Goal: Transaction & Acquisition: Purchase product/service

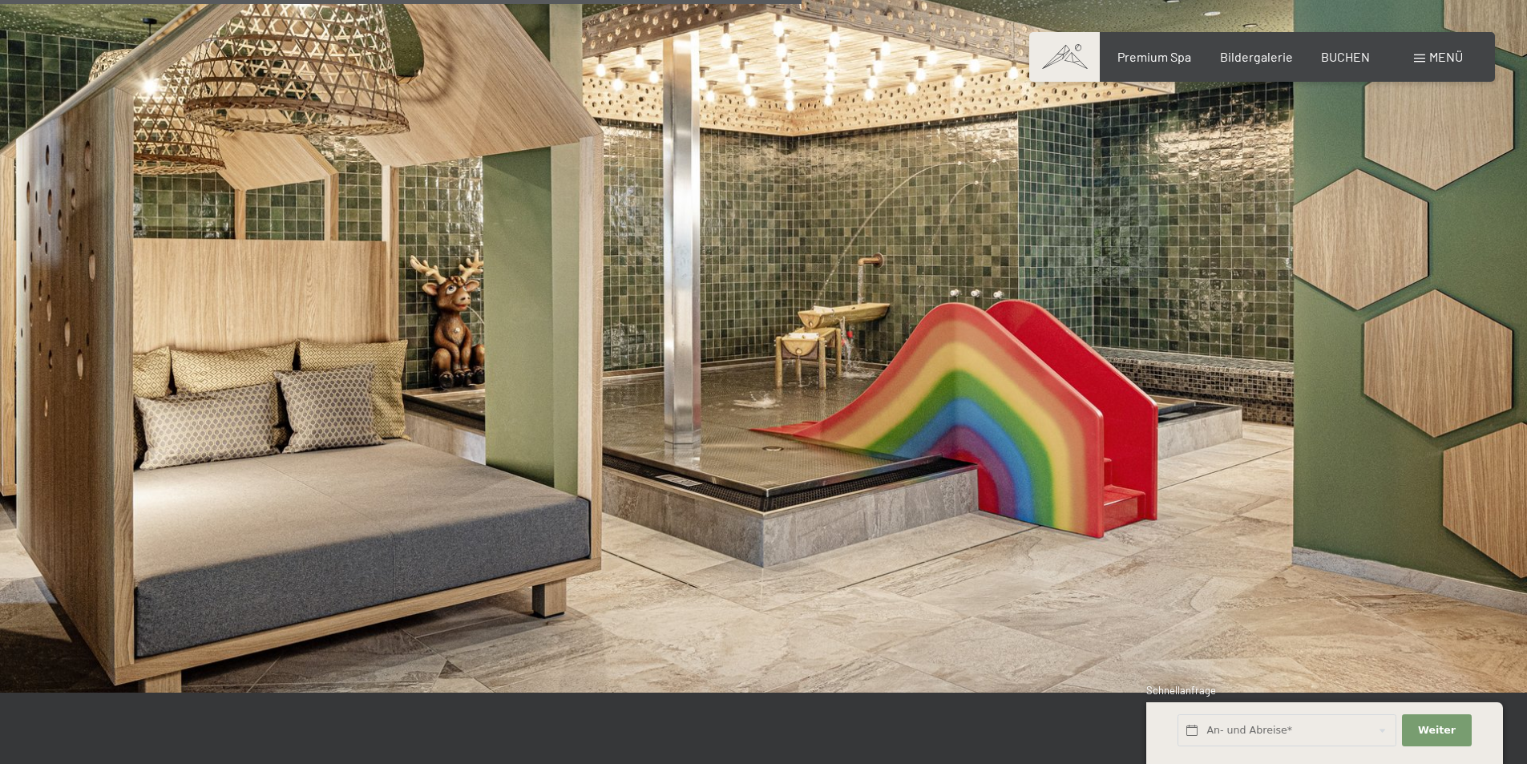
scroll to position [3447, 0]
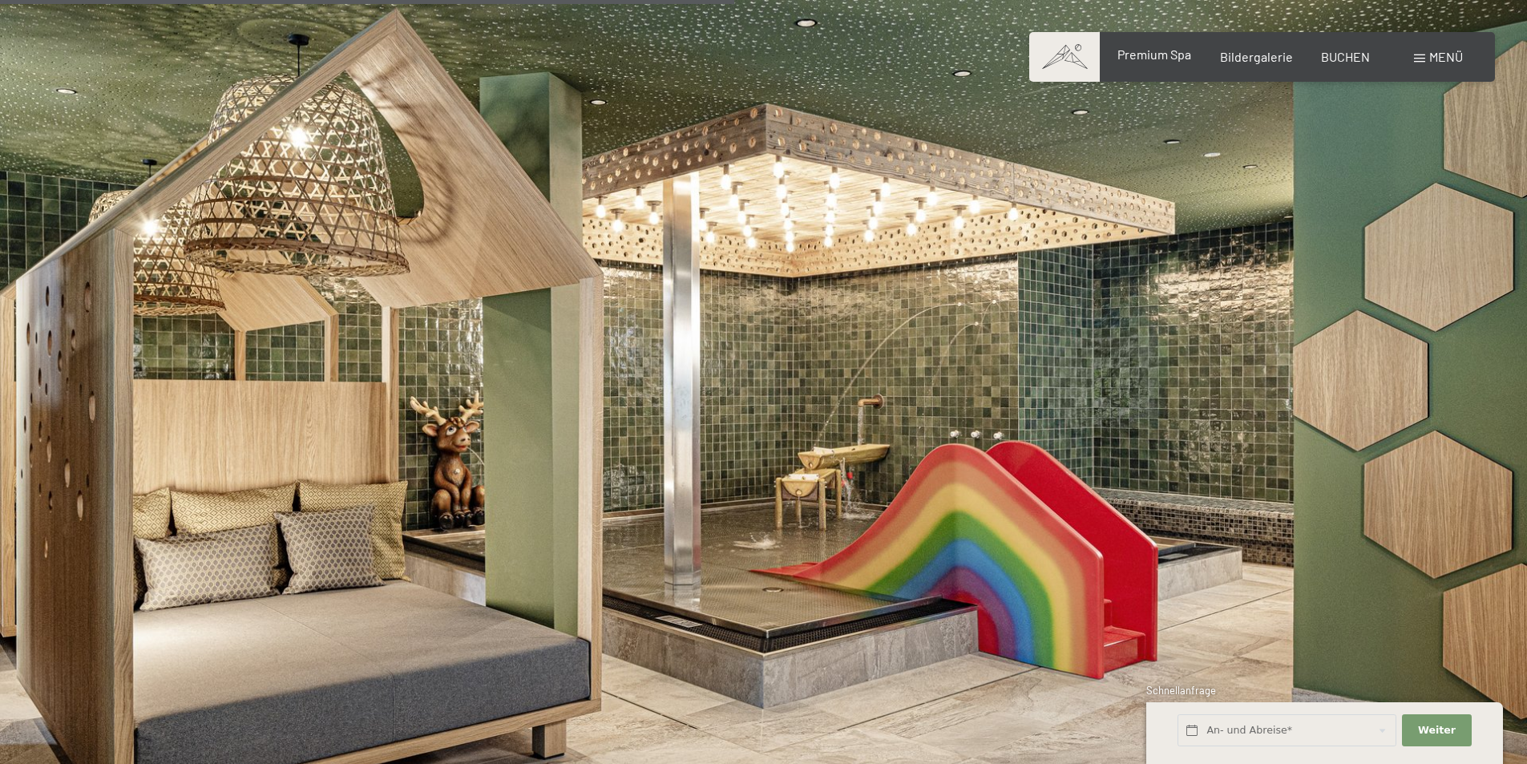
click at [1159, 58] on span "Premium Spa" at bounding box center [1155, 54] width 74 height 15
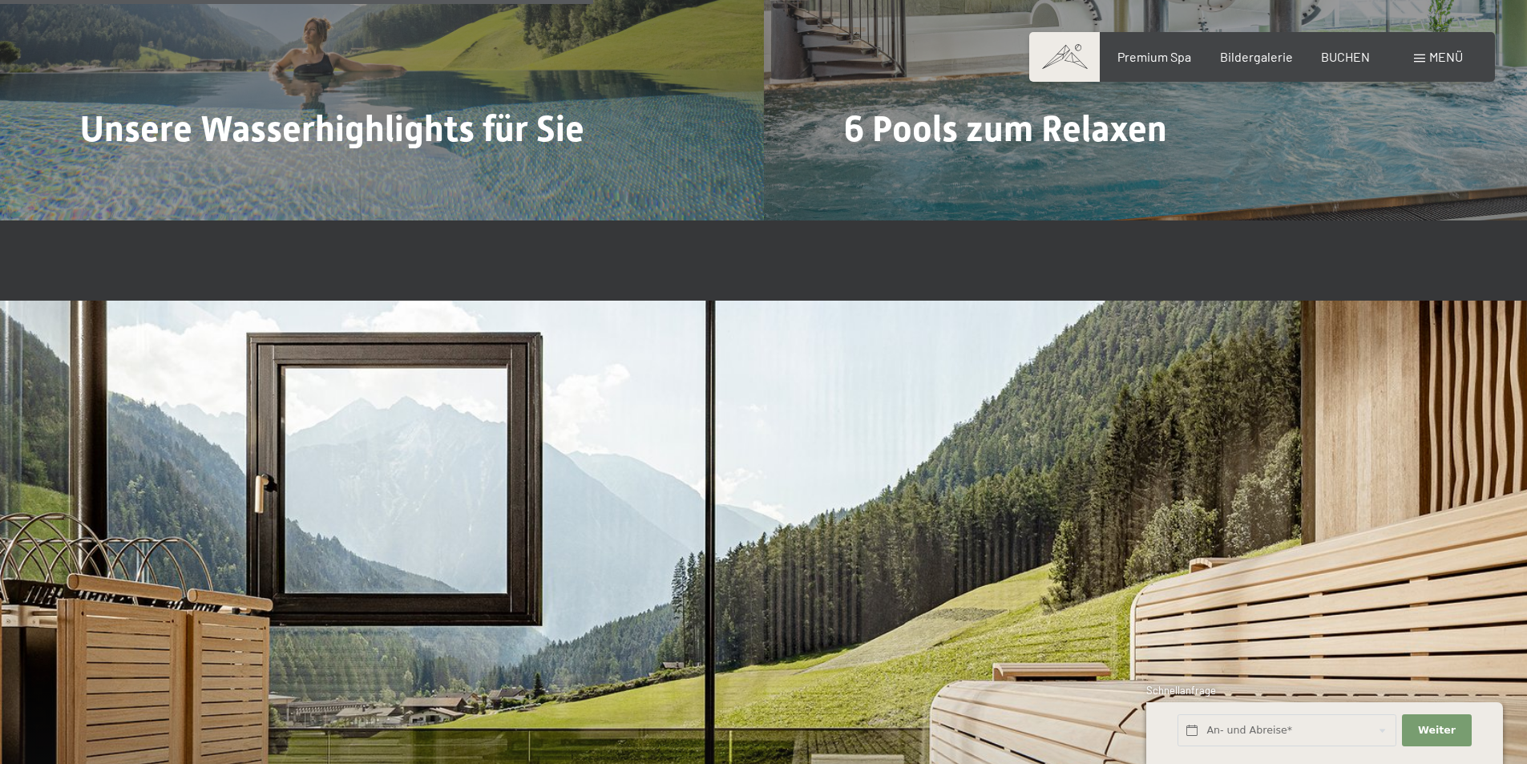
scroll to position [4730, 0]
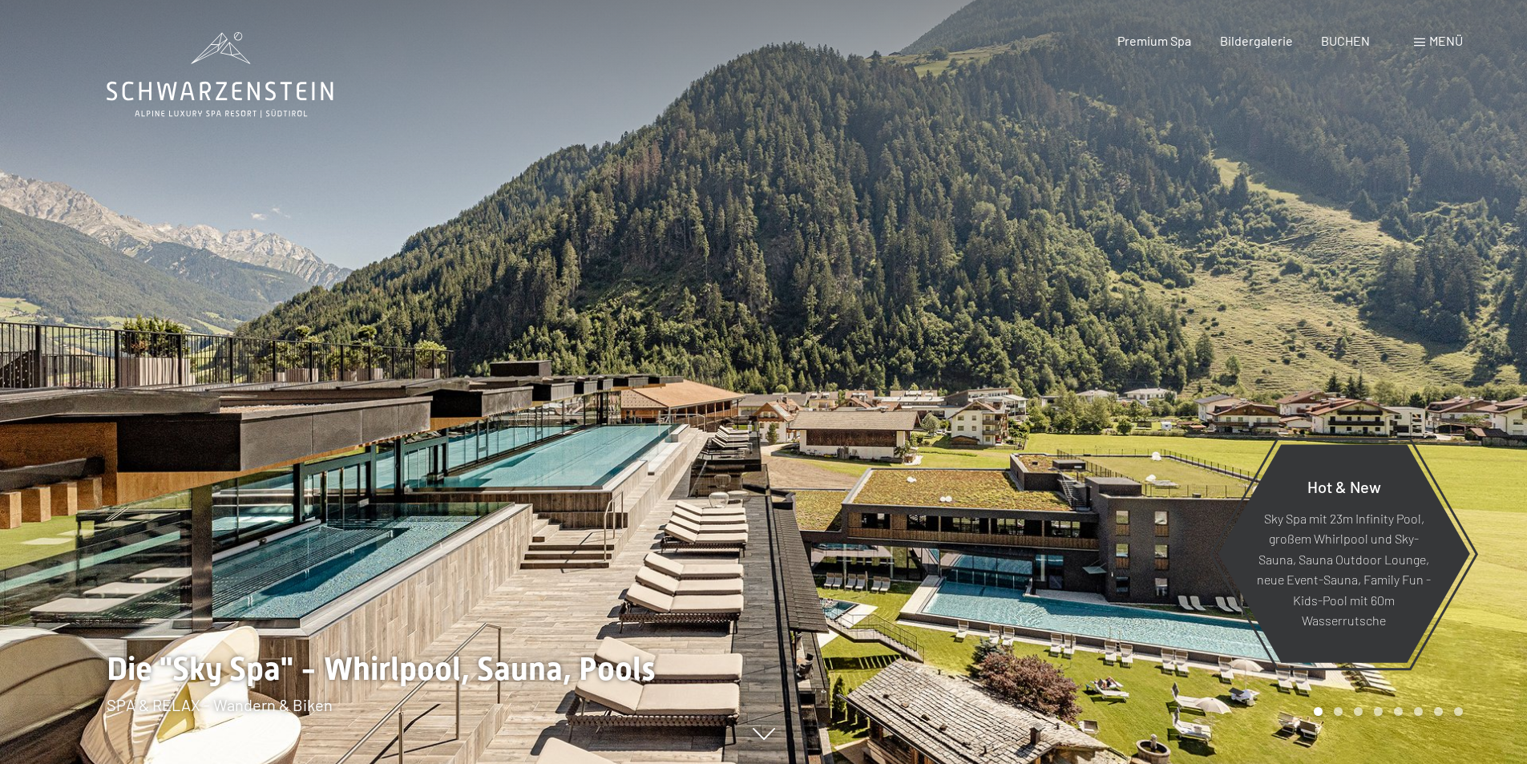
click at [1421, 40] on span at bounding box center [1419, 42] width 11 height 8
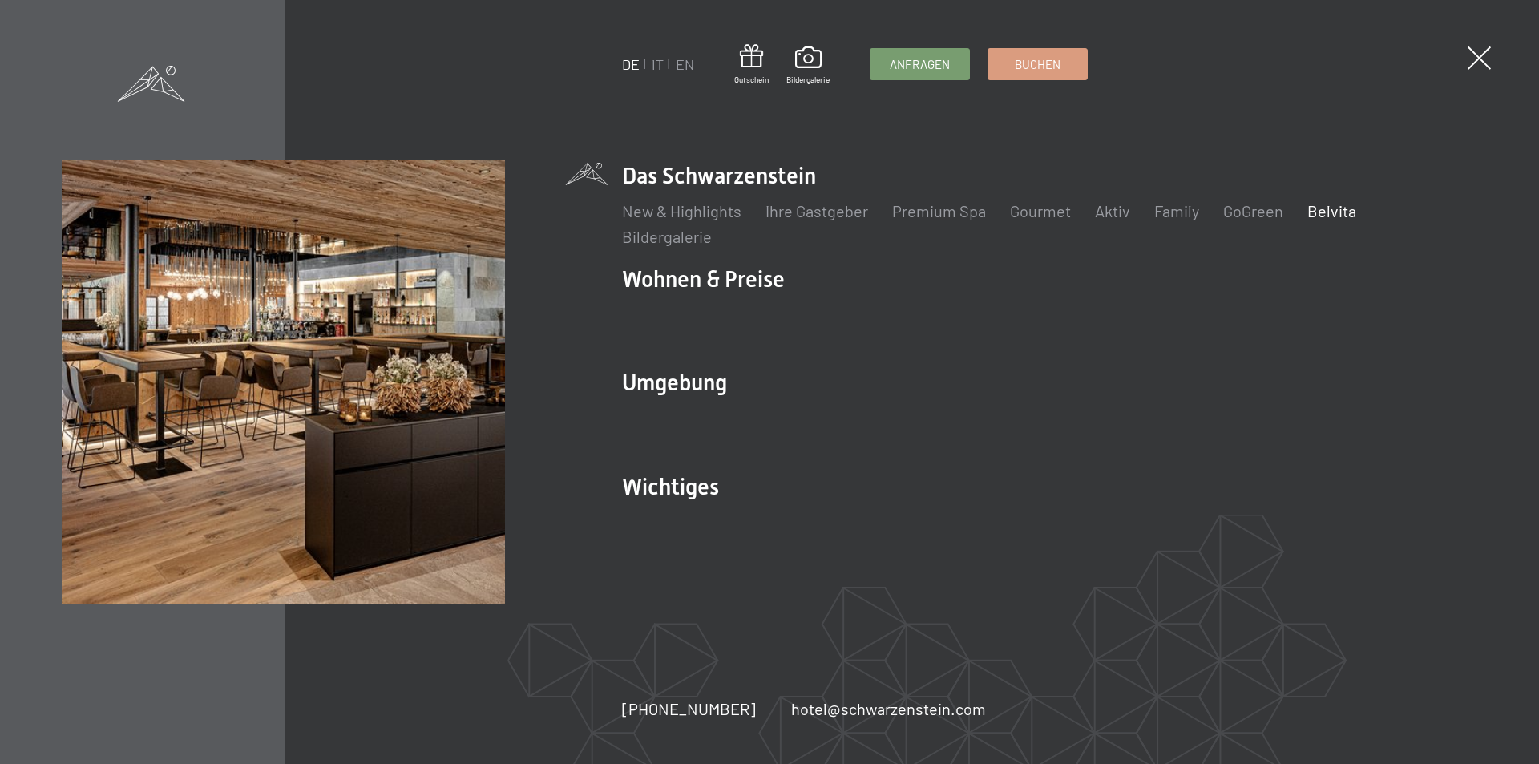
click at [1338, 212] on link "Belvita" at bounding box center [1332, 210] width 49 height 19
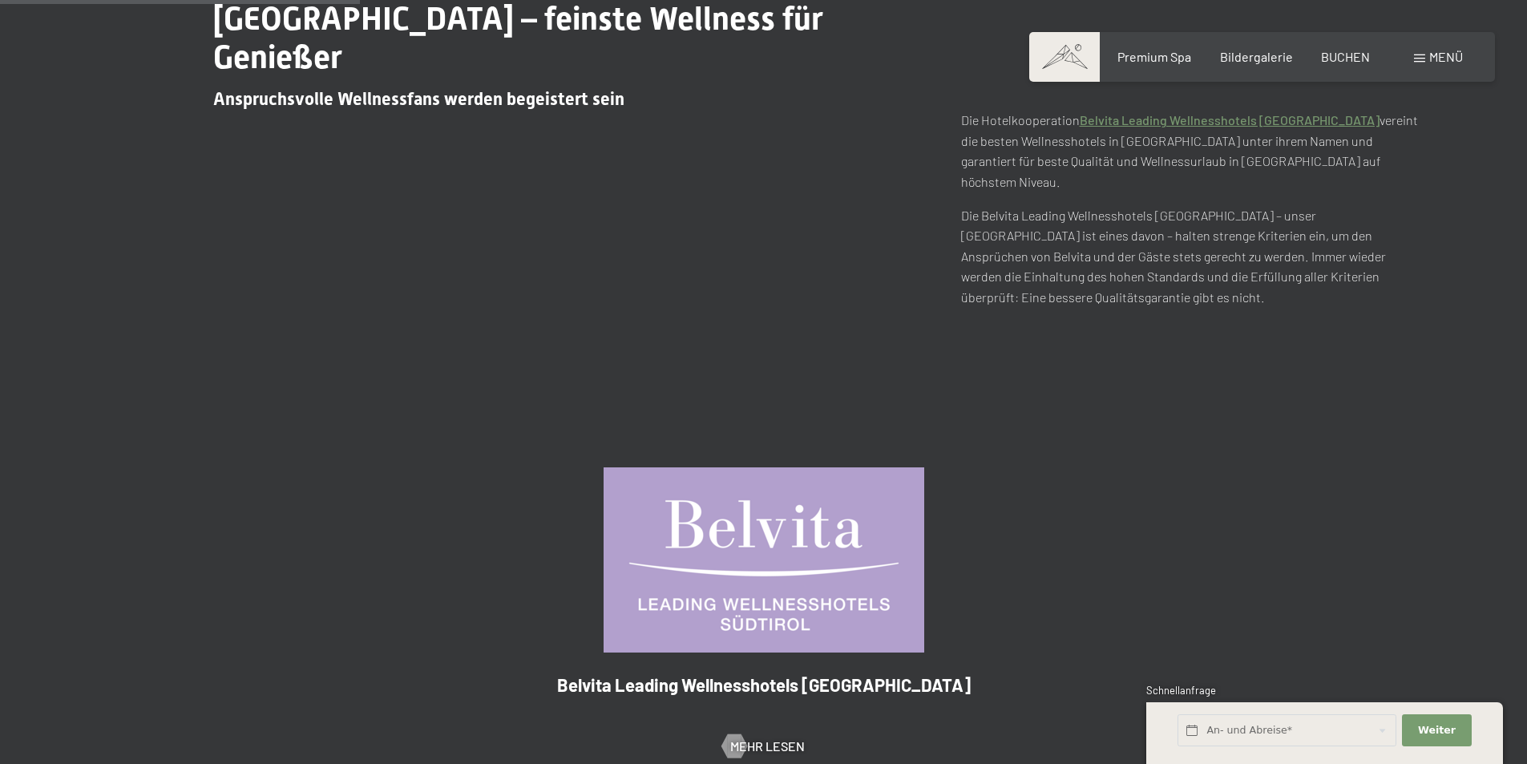
scroll to position [722, 0]
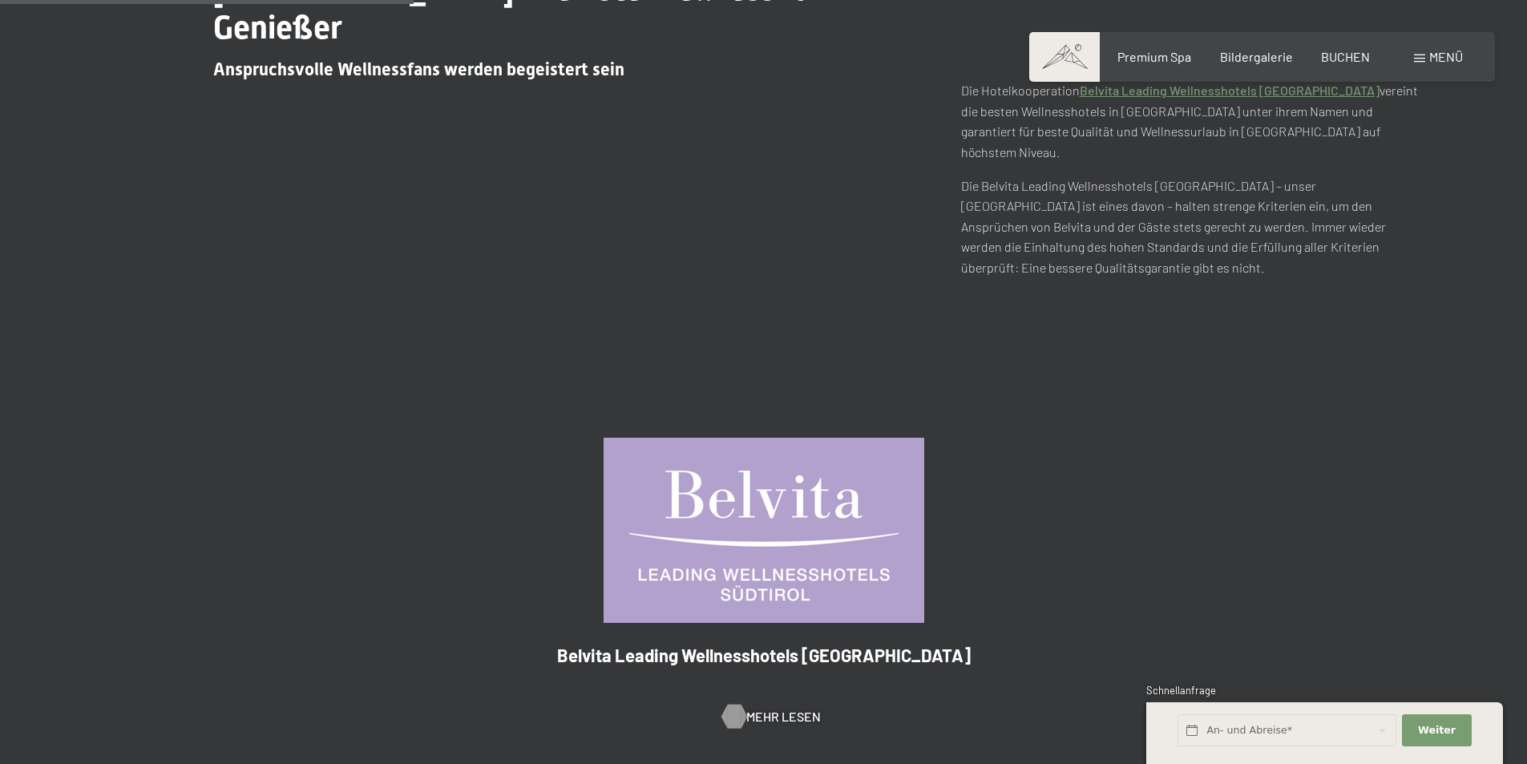
click at [769, 708] on span "Mehr Lesen" at bounding box center [783, 717] width 75 height 18
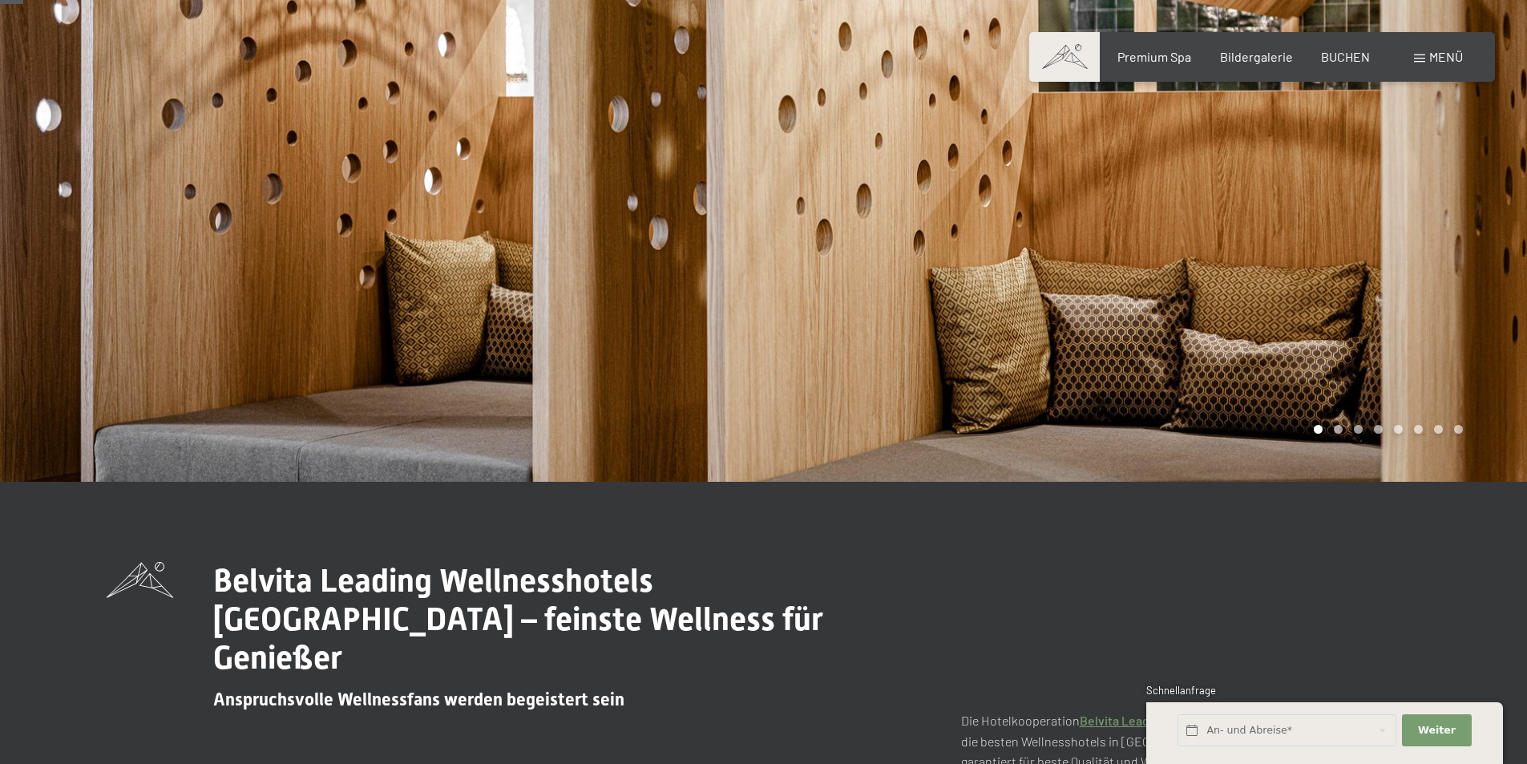
scroll to position [0, 0]
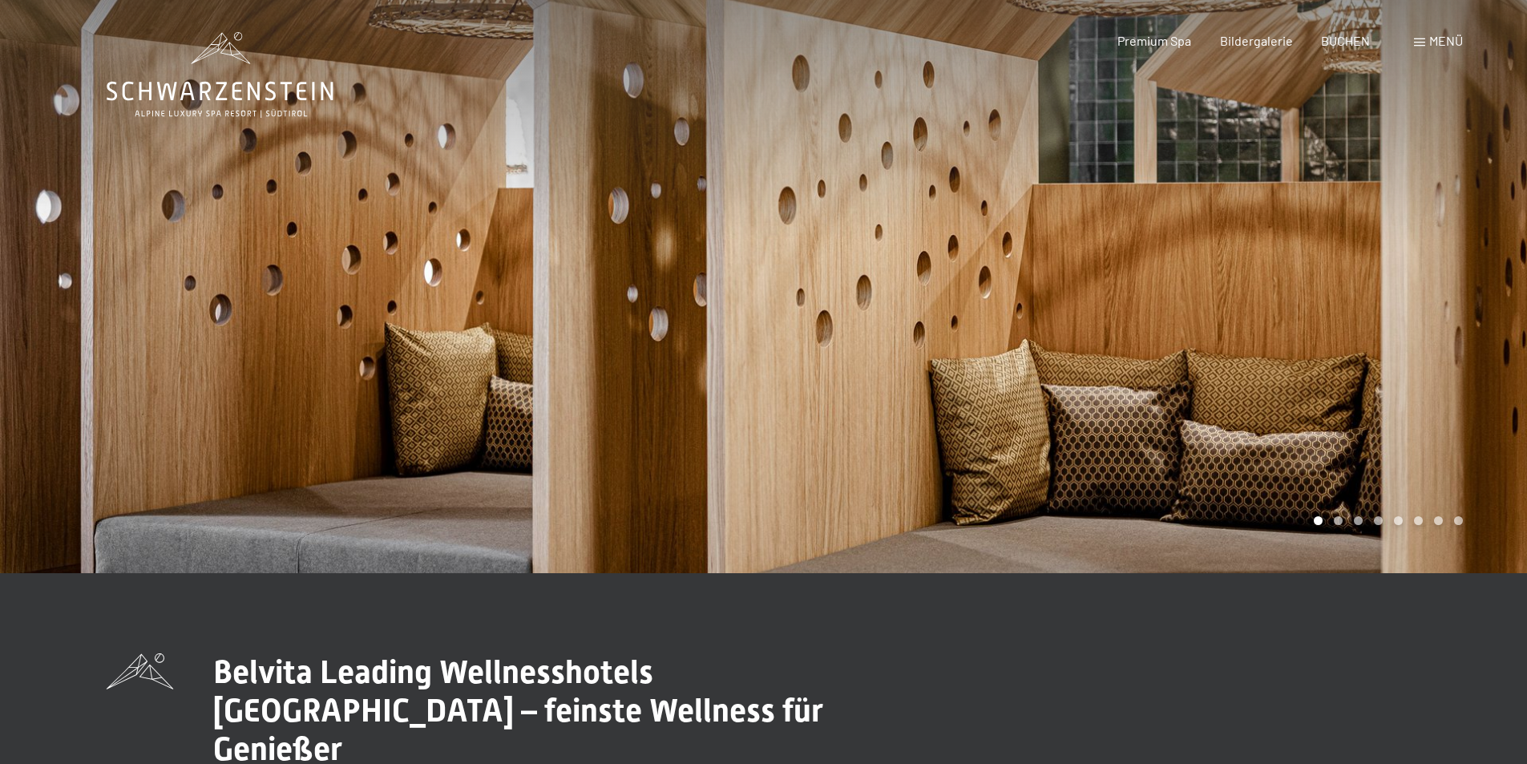
click at [1432, 35] on span "Menü" at bounding box center [1446, 40] width 34 height 15
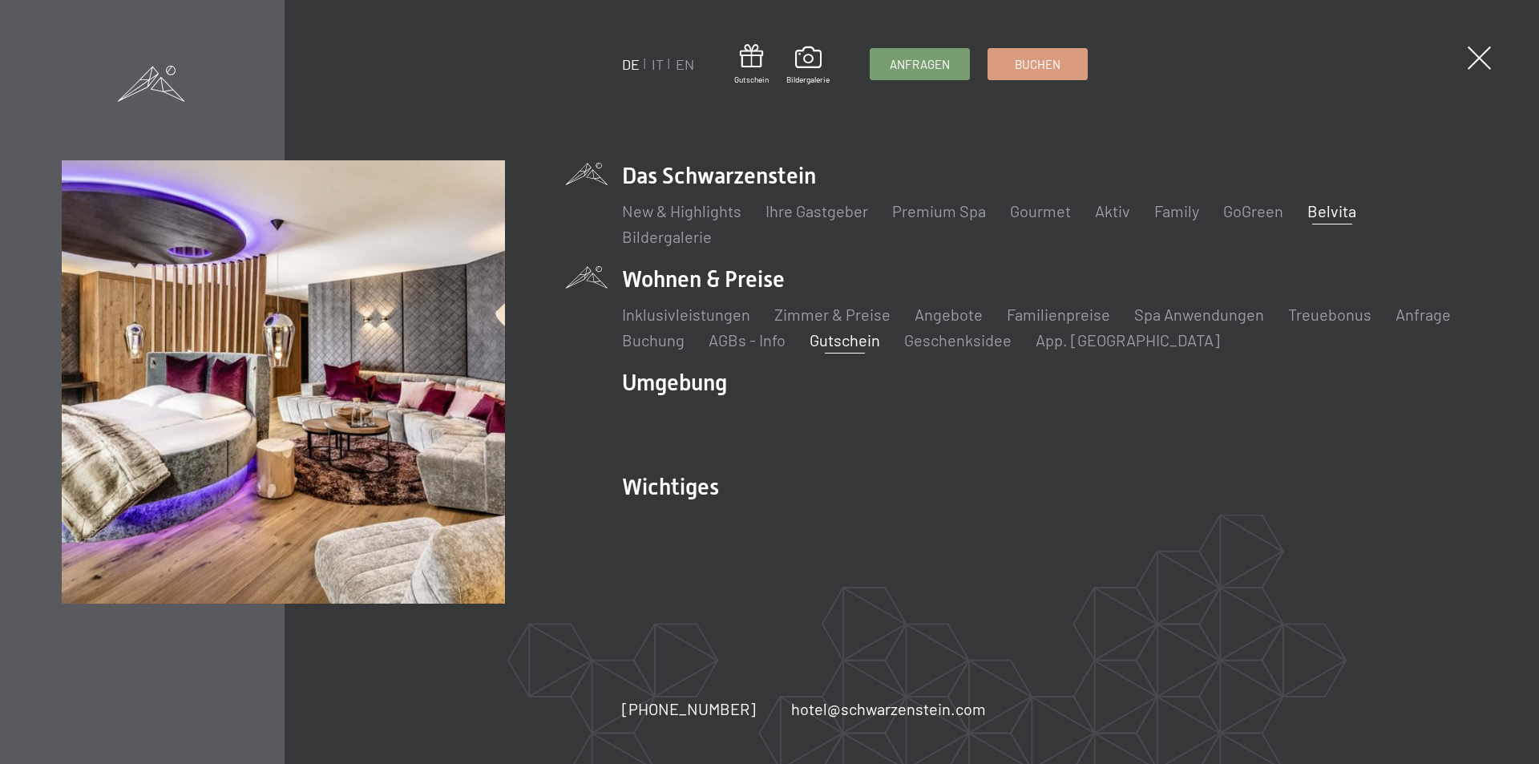
click at [841, 342] on link "Gutschein" at bounding box center [845, 339] width 71 height 19
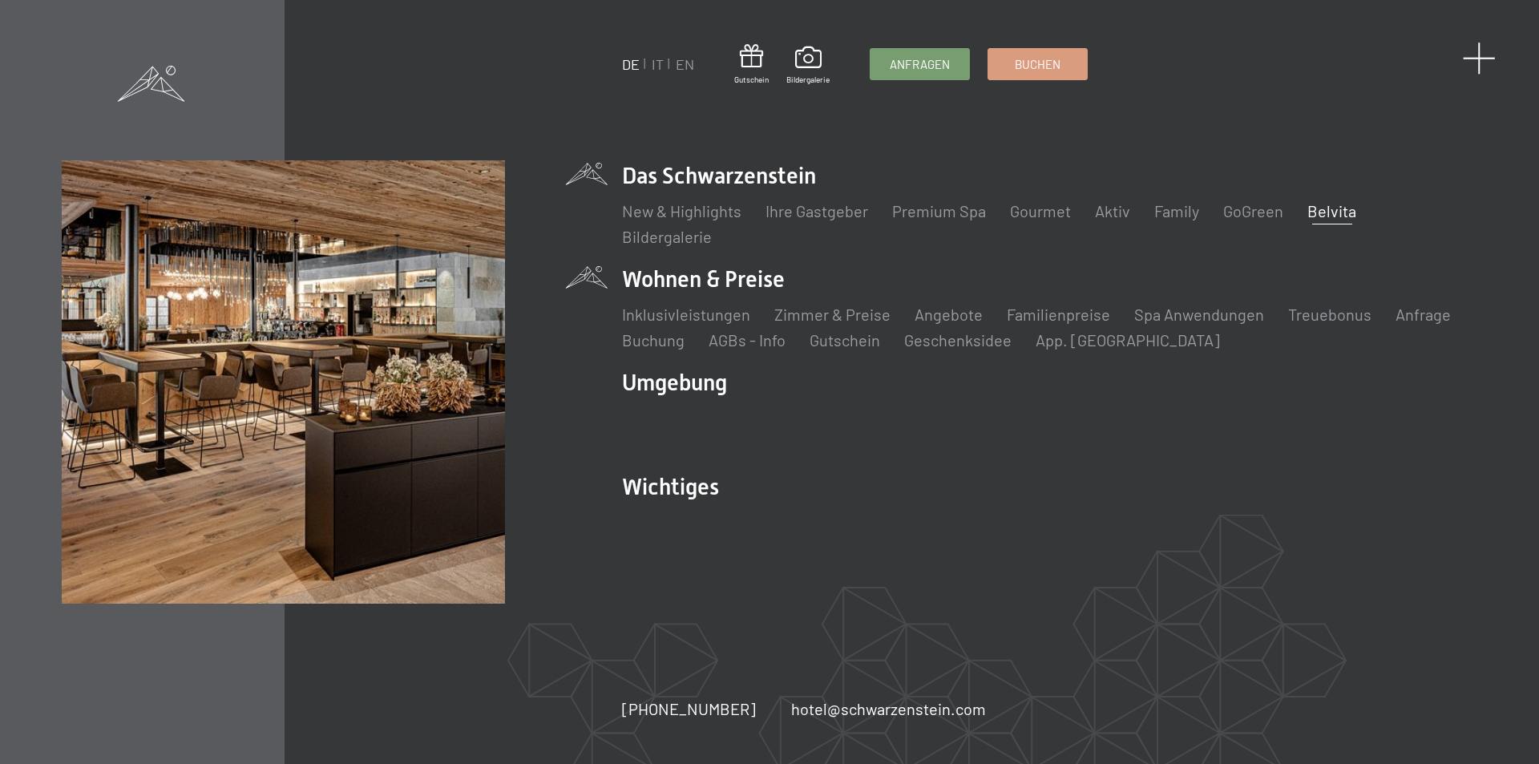
click at [1486, 53] on span at bounding box center [1479, 58] width 33 height 33
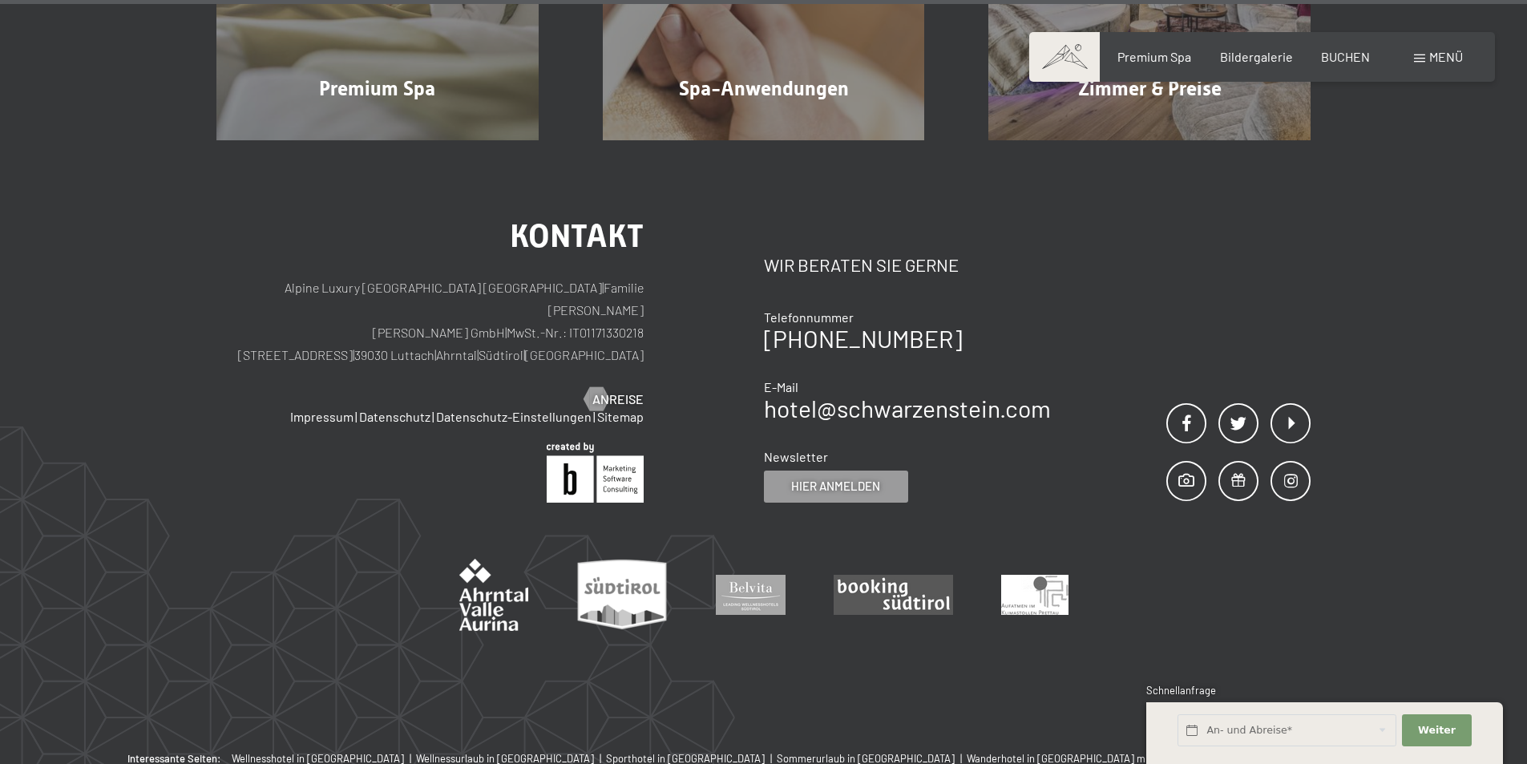
scroll to position [2737, 0]
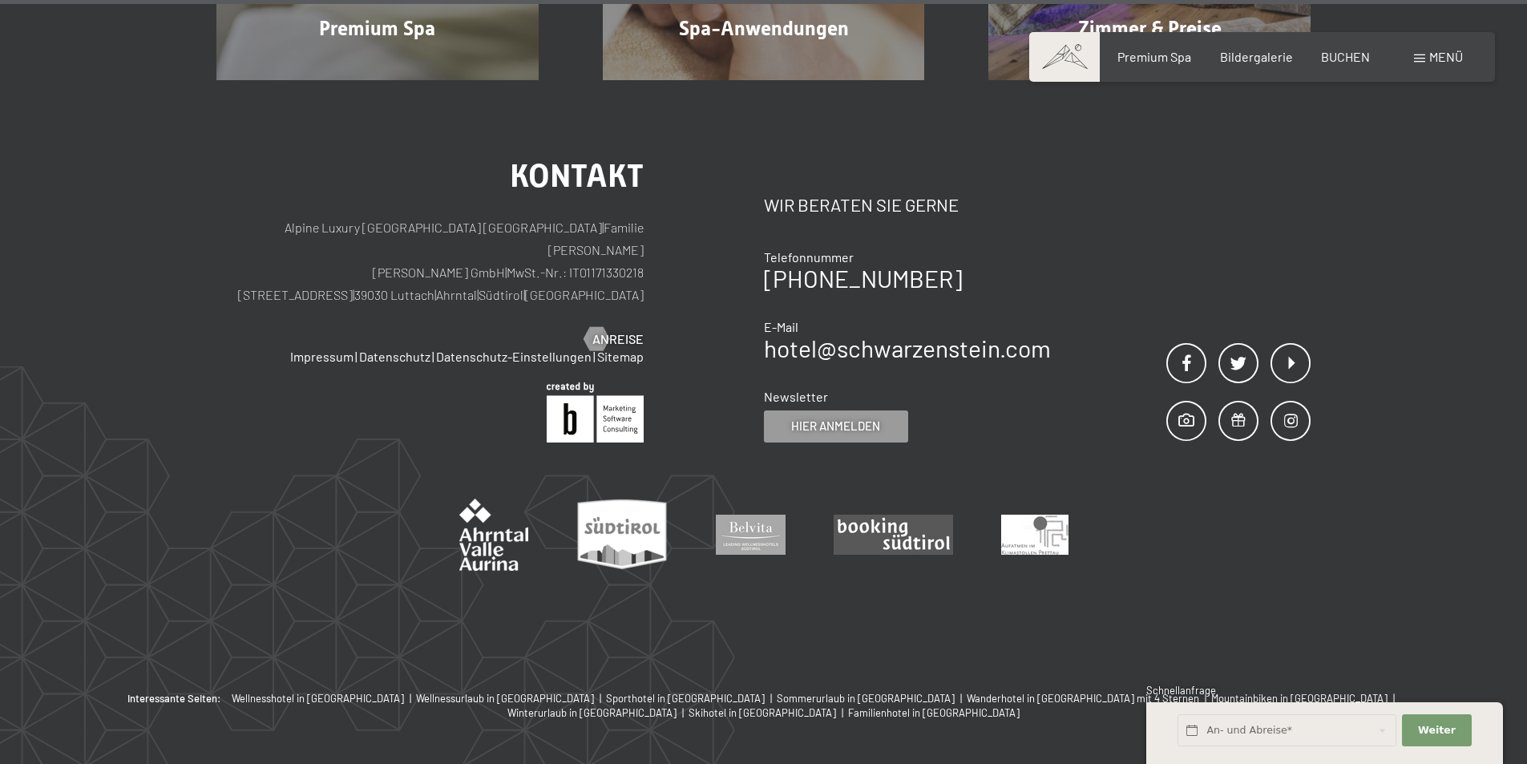
click at [1432, 59] on span "Menü" at bounding box center [1446, 56] width 34 height 15
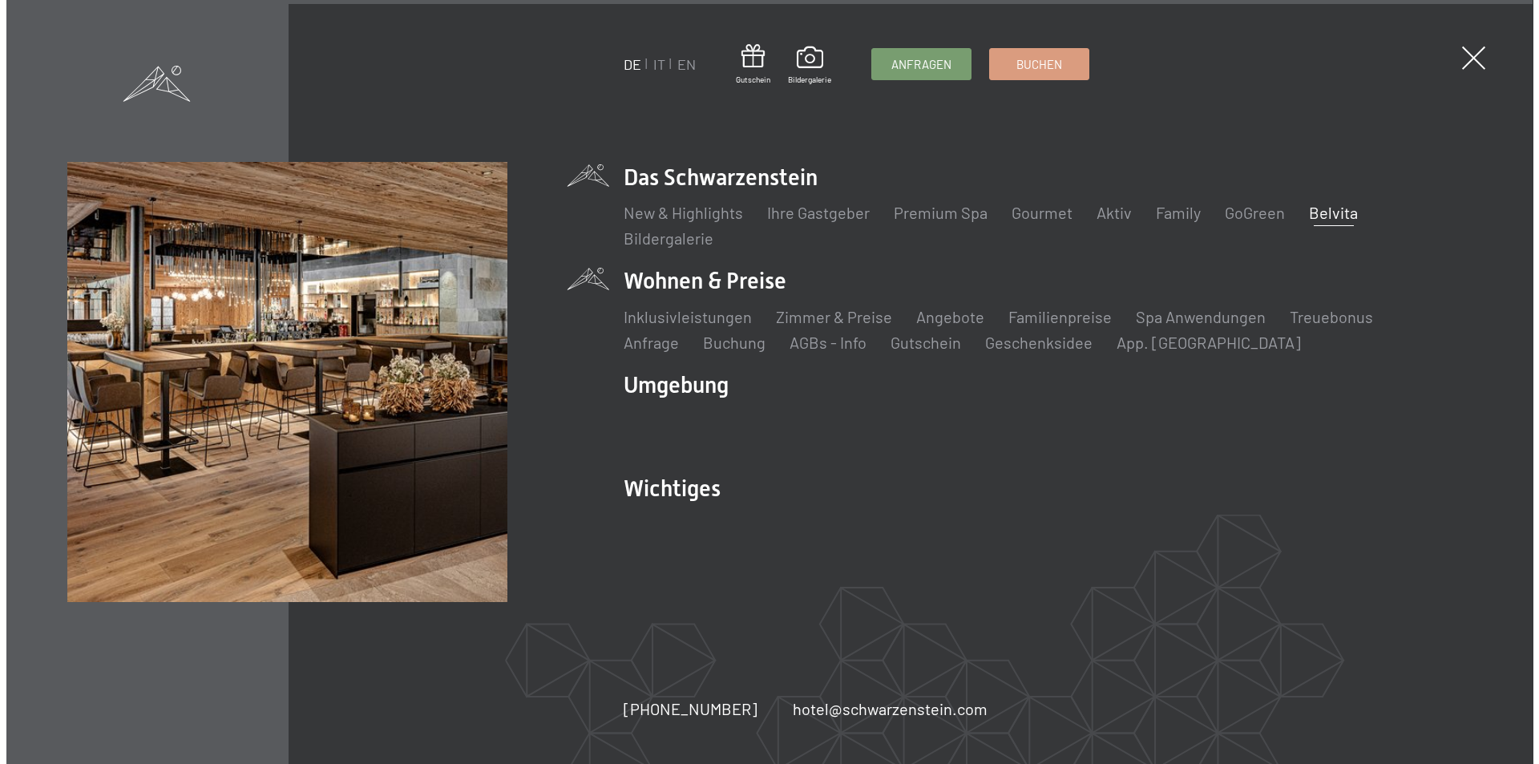
scroll to position [2742, 0]
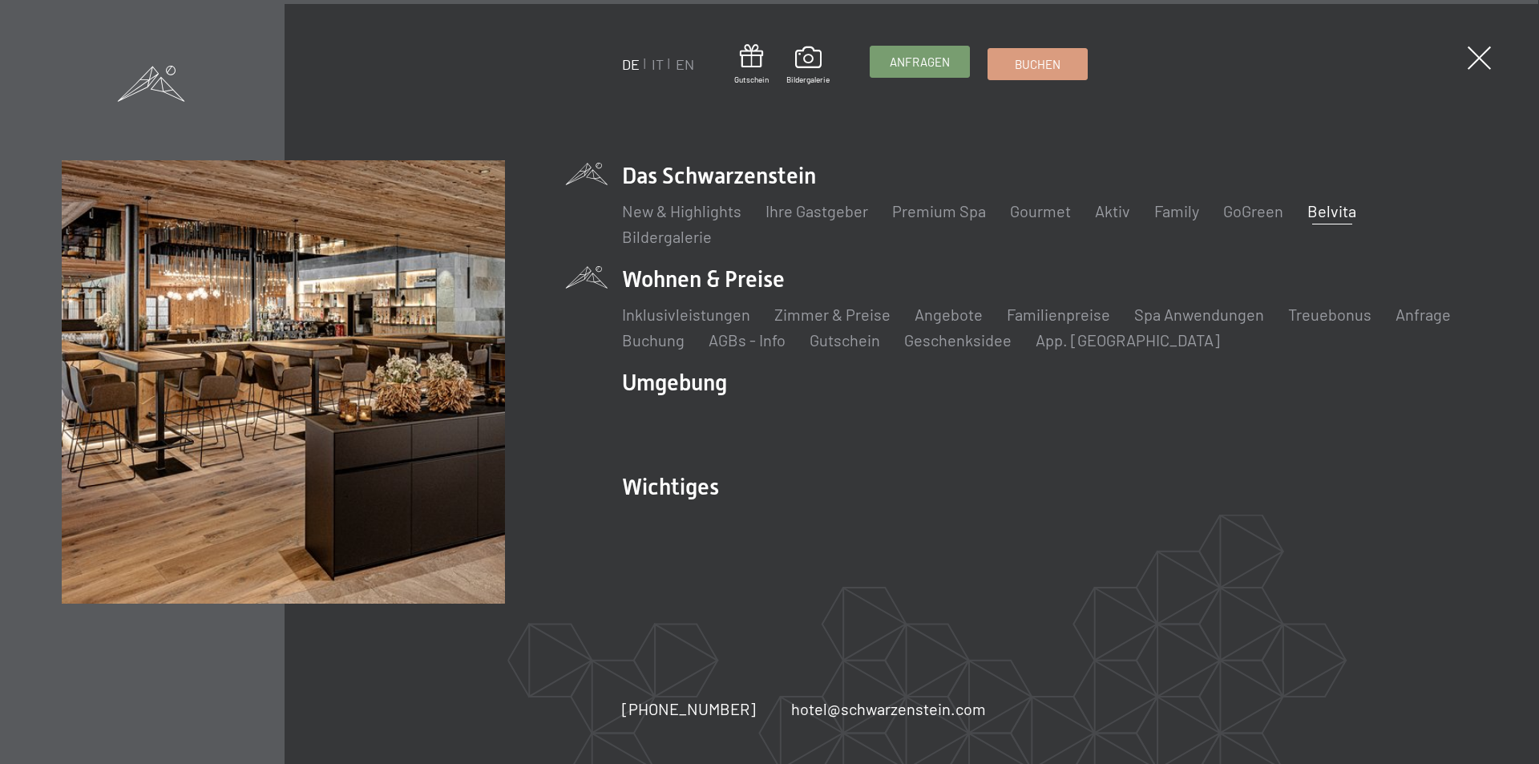
click at [900, 52] on link "Anfragen" at bounding box center [920, 62] width 99 height 30
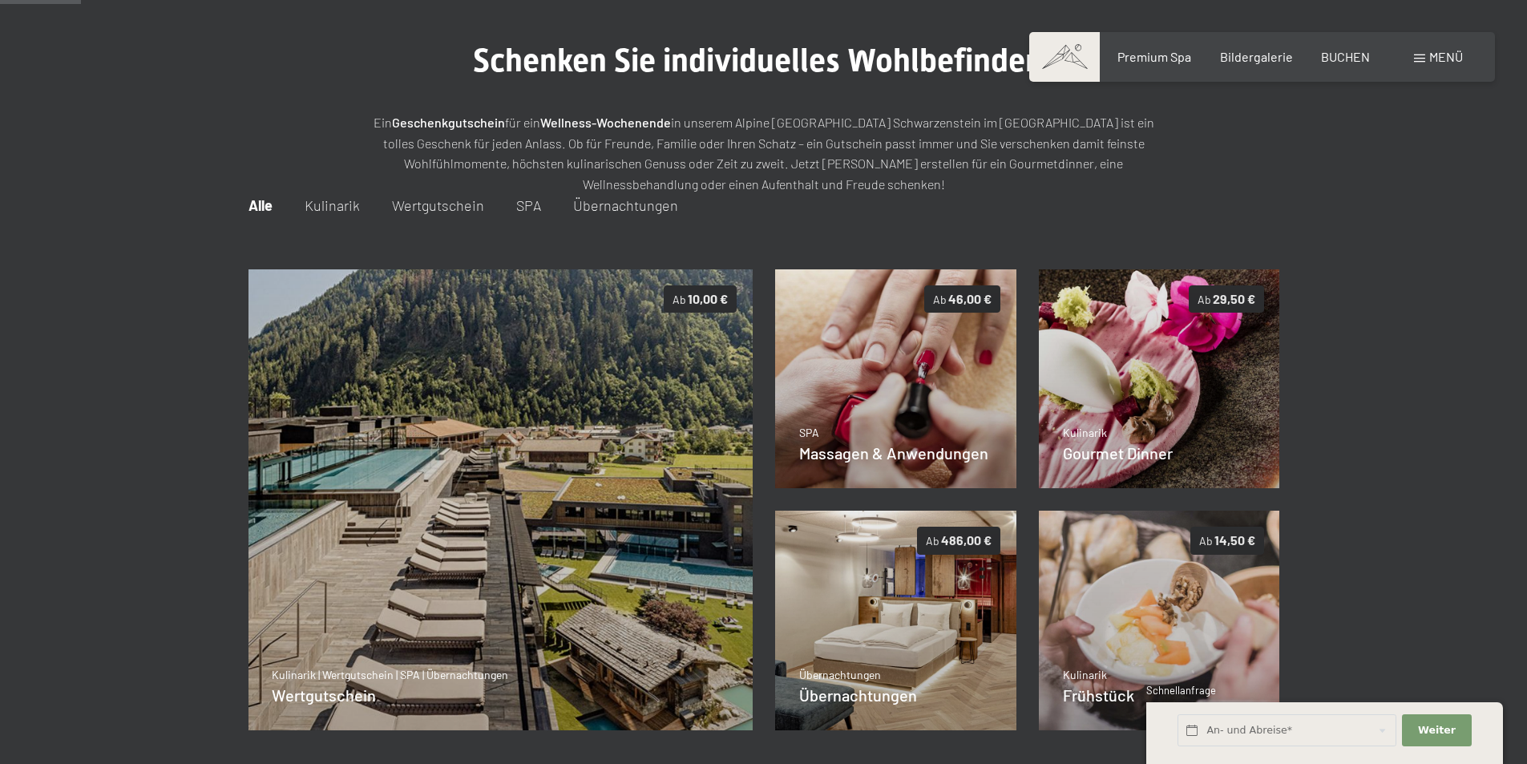
scroll to position [72, 0]
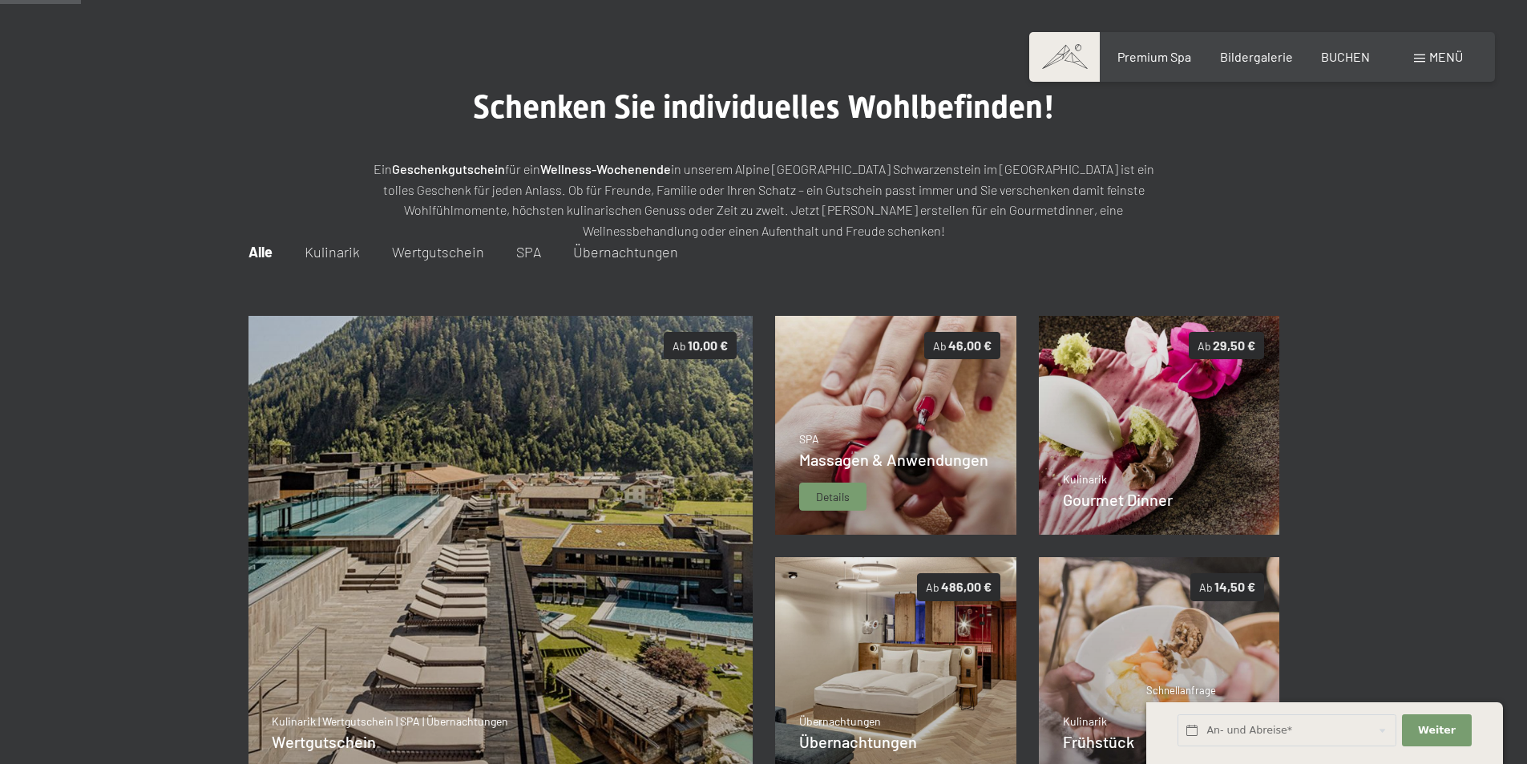
click at [839, 501] on span "Details" at bounding box center [833, 497] width 34 height 16
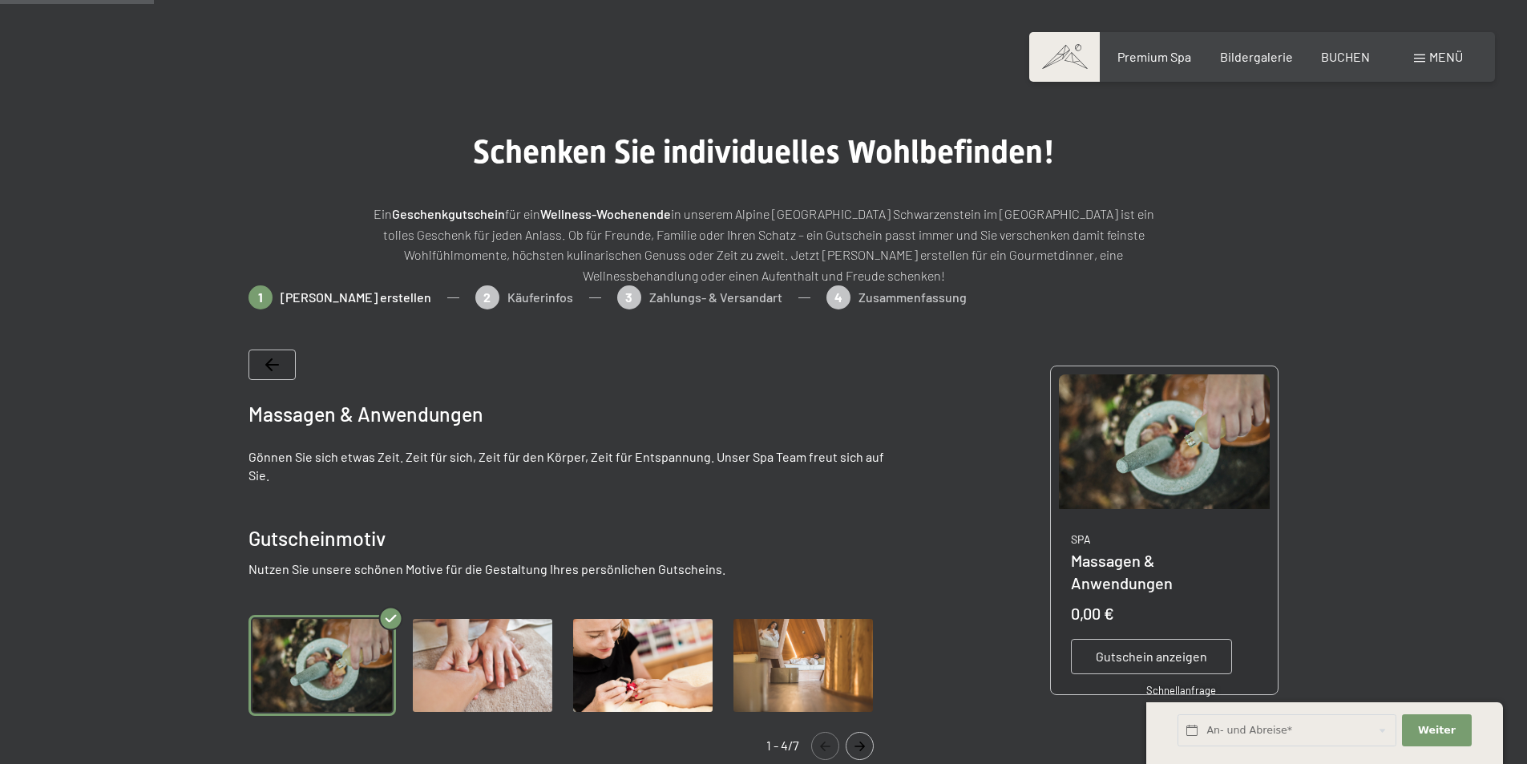
scroll to position [0, 0]
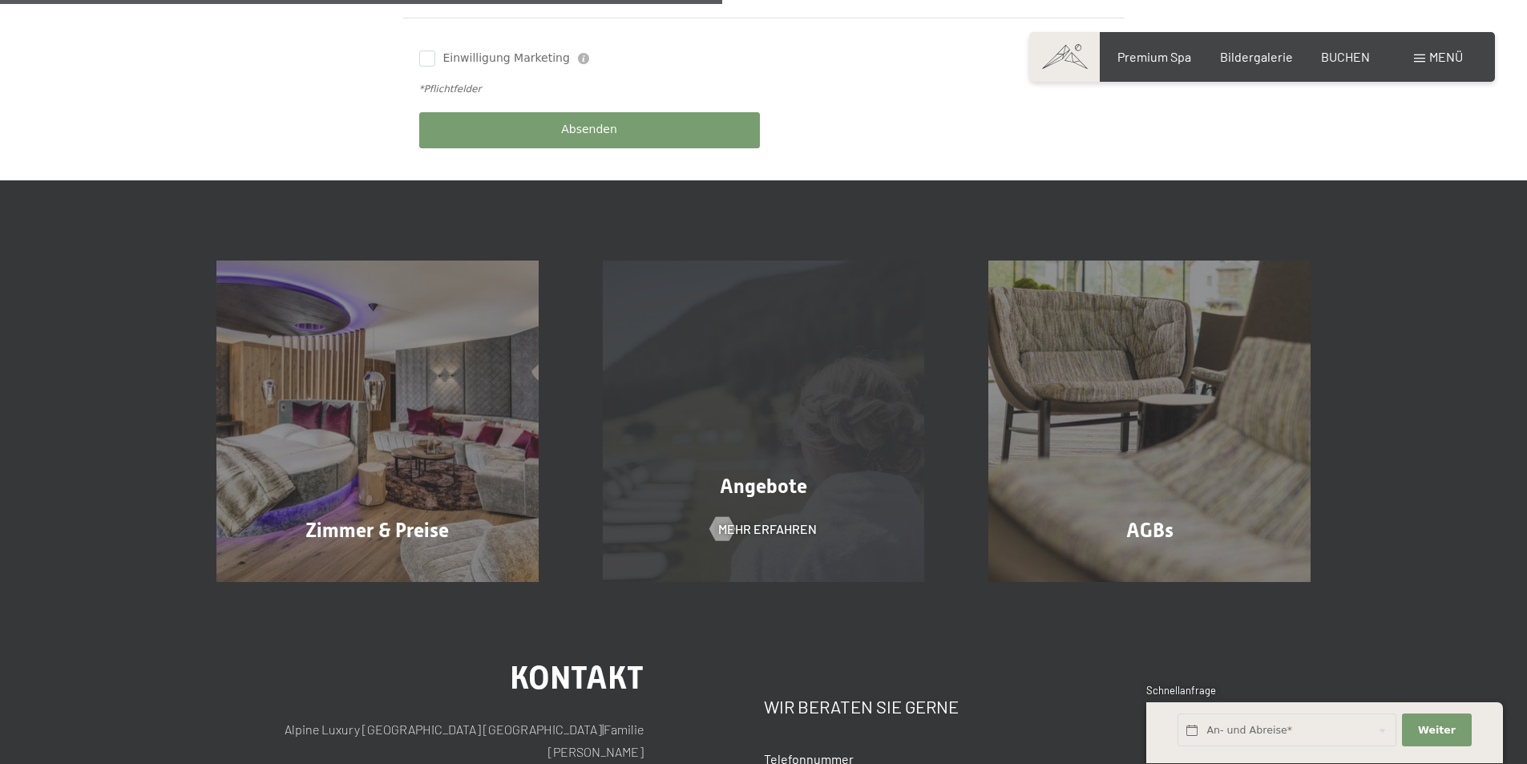
scroll to position [962, 0]
